Goal: Check status: Check status

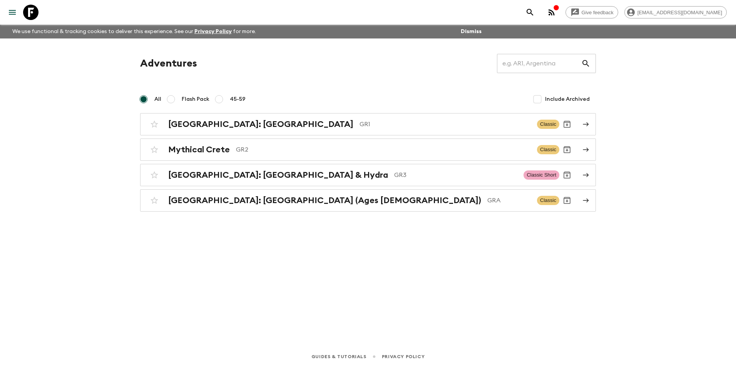
drag, startPoint x: 41, startPoint y: 104, endPoint x: 63, endPoint y: 120, distance: 27.5
click at [41, 104] on div "Give feedback [EMAIL_ADDRESS][DOMAIN_NAME] We use functional & tracking cookies…" at bounding box center [368, 183] width 736 height 367
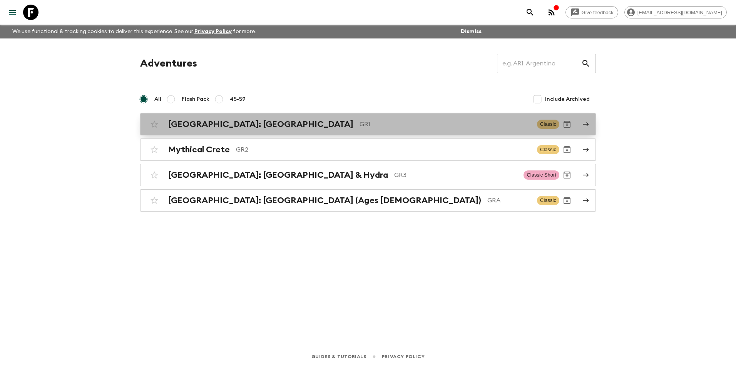
click at [208, 129] on div "[GEOGRAPHIC_DATA]: [GEOGRAPHIC_DATA] & the Islands GR1 Classic" at bounding box center [353, 124] width 413 height 15
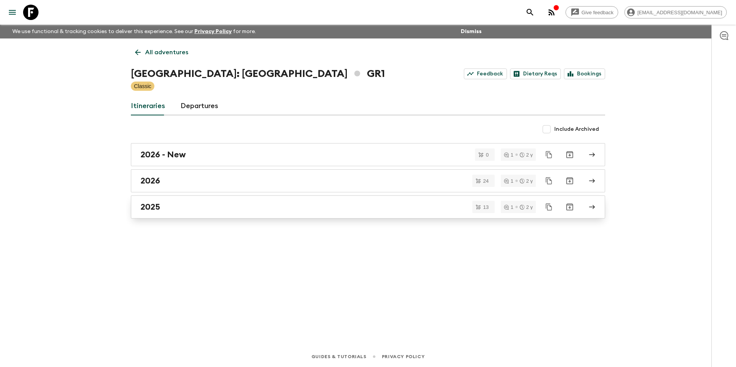
click at [152, 202] on h2 "2025" at bounding box center [151, 207] width 20 height 10
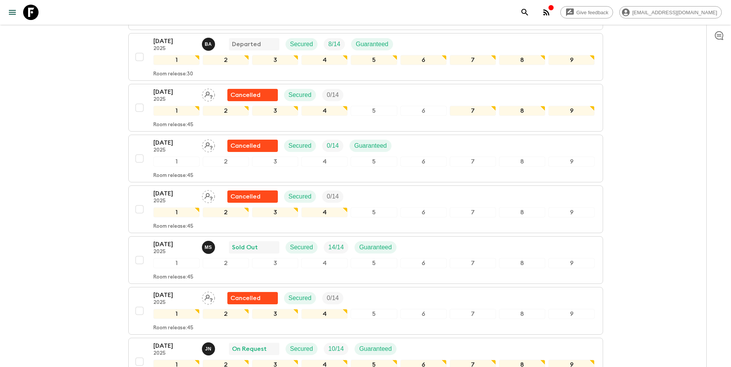
scroll to position [347, 0]
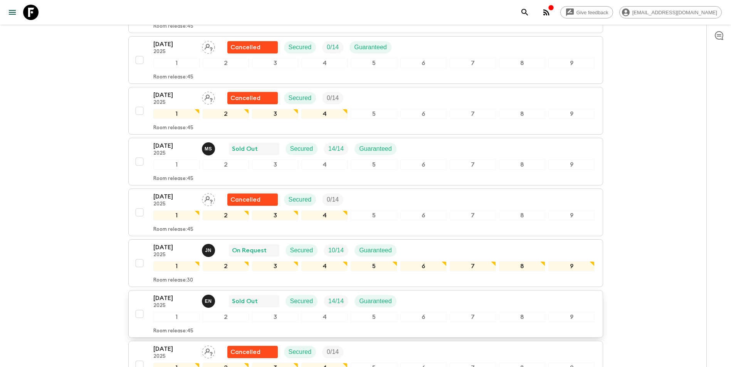
click at [176, 294] on p "[DATE]" at bounding box center [174, 298] width 42 height 9
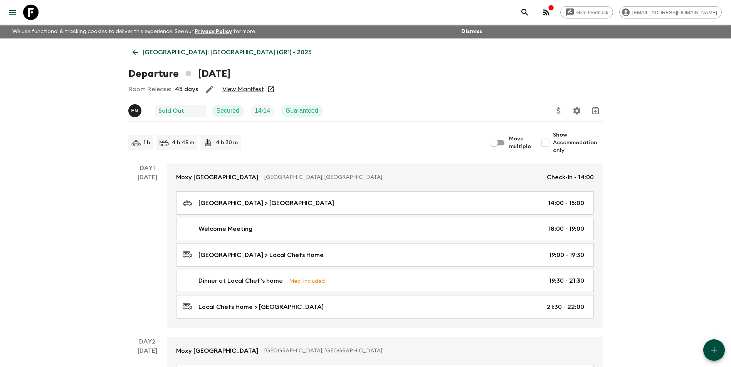
click at [228, 88] on link "View Manifest" at bounding box center [243, 90] width 42 height 8
